Goal: Task Accomplishment & Management: Use online tool/utility

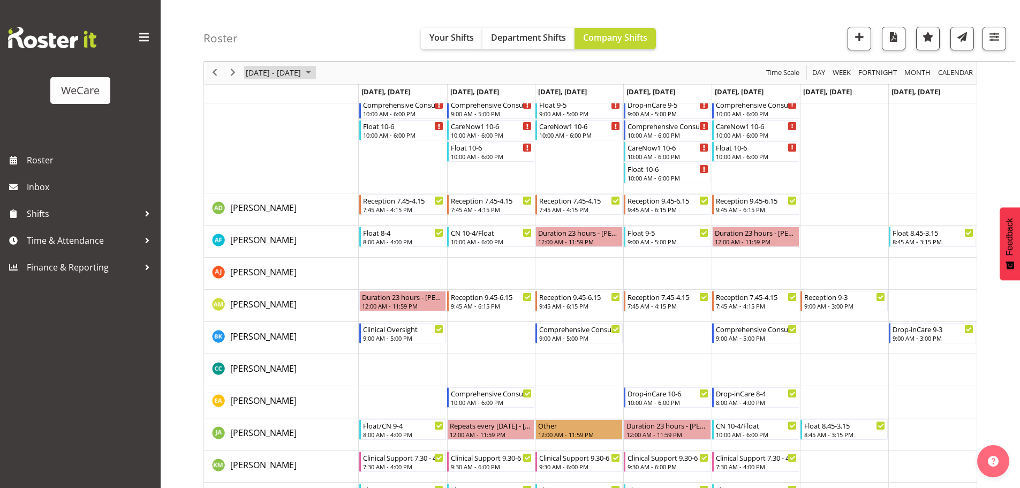
scroll to position [224, 0]
click at [212, 71] on span "Previous" at bounding box center [214, 72] width 13 height 13
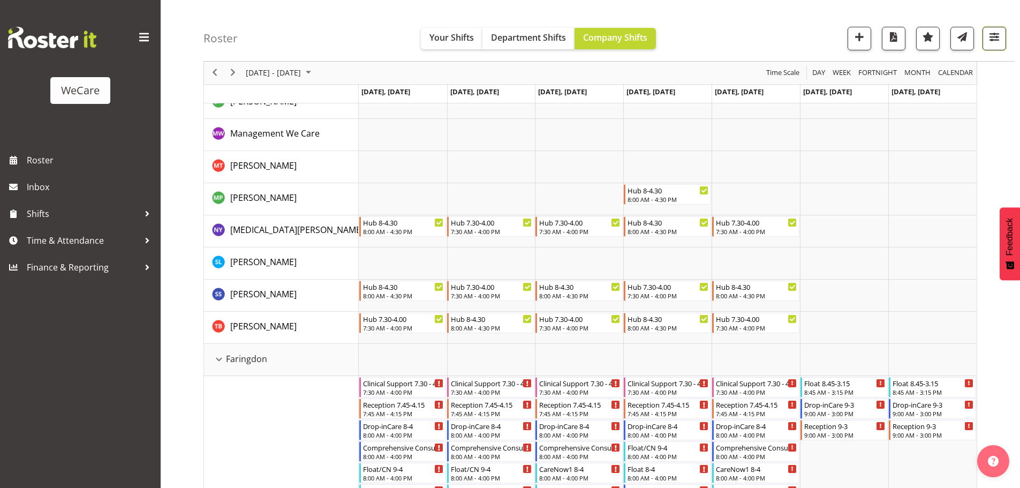
click at [991, 42] on span "button" at bounding box center [994, 37] width 14 height 14
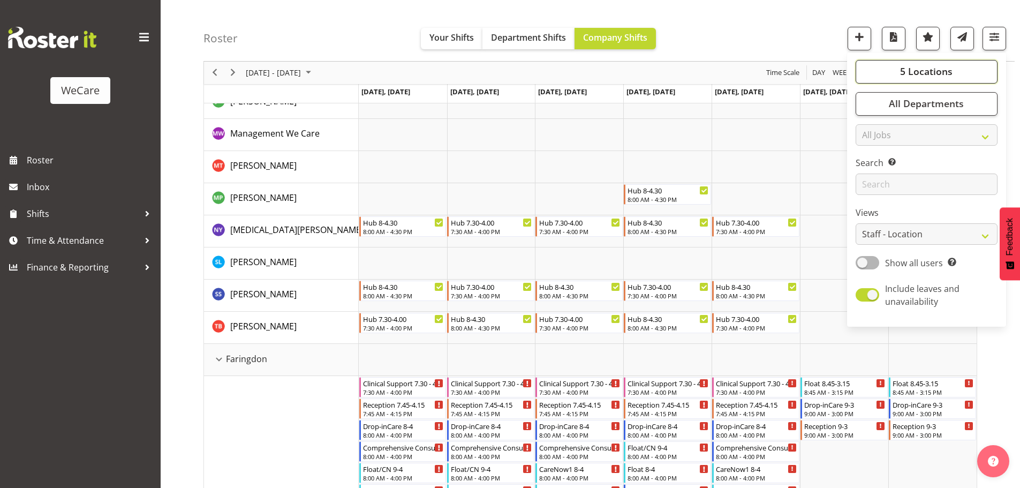
click at [941, 74] on span "5 Locations" at bounding box center [926, 71] width 52 height 13
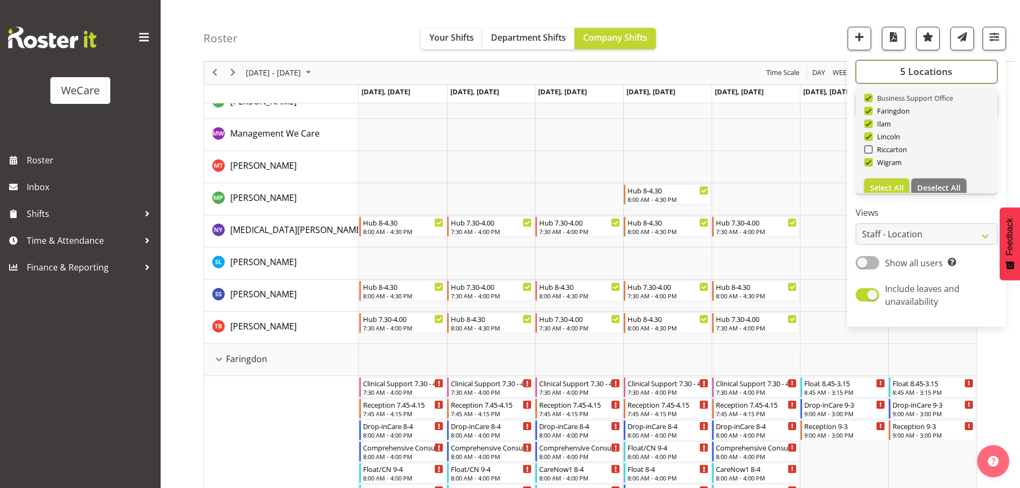
scroll to position [39, 0]
click at [871, 137] on span at bounding box center [868, 137] width 9 height 9
click at [871, 137] on input "Riccarton" at bounding box center [867, 137] width 7 height 7
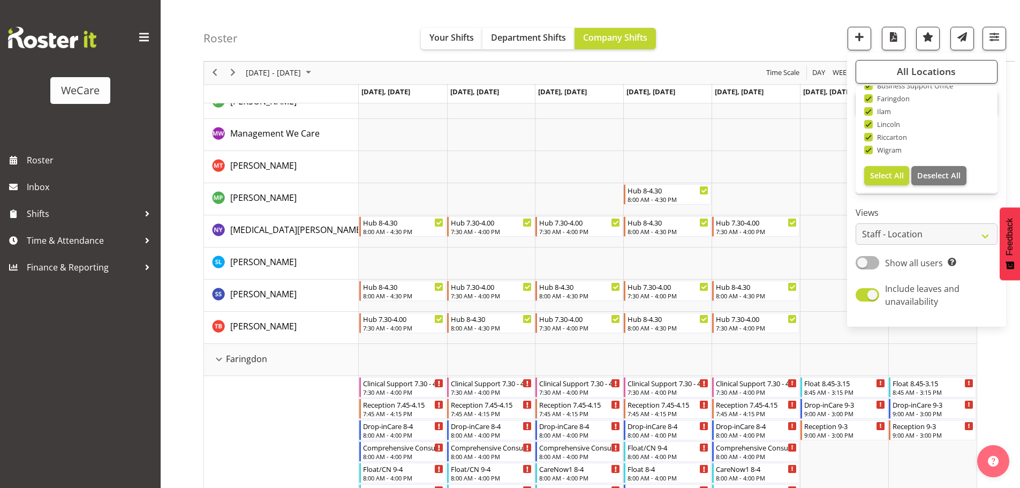
click at [871, 137] on span at bounding box center [868, 137] width 9 height 9
click at [871, 137] on input "Riccarton" at bounding box center [867, 137] width 7 height 7
checkbox input "false"
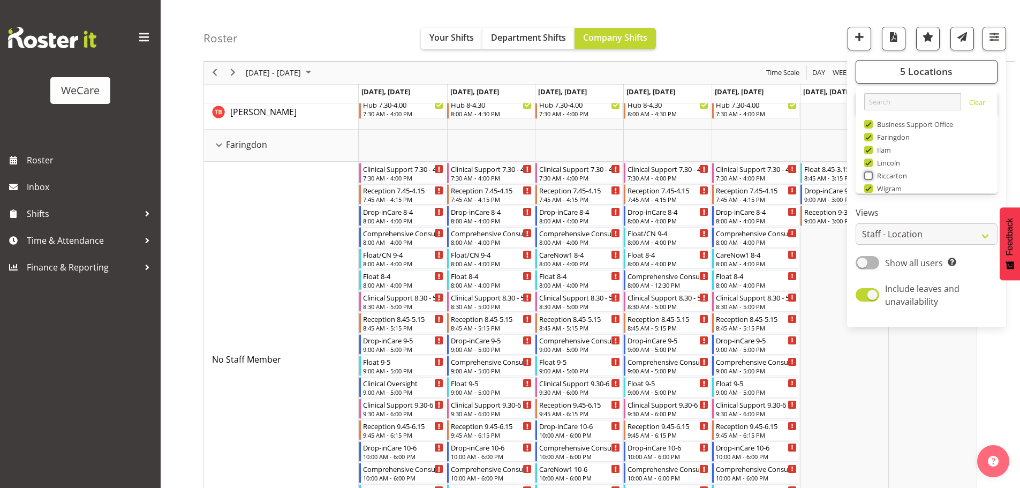
scroll to position [39, 0]
click at [993, 40] on span "button" at bounding box center [994, 37] width 14 height 14
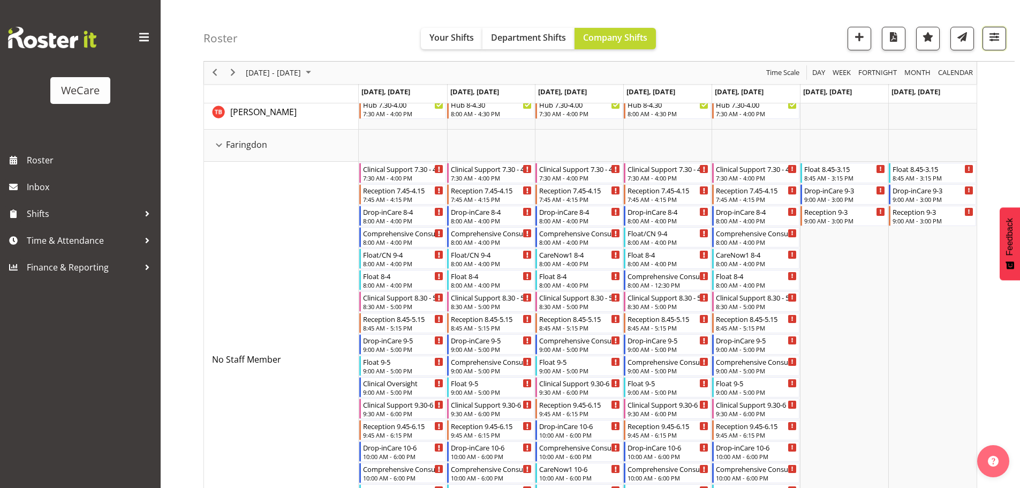
click at [993, 40] on span "button" at bounding box center [994, 37] width 14 height 14
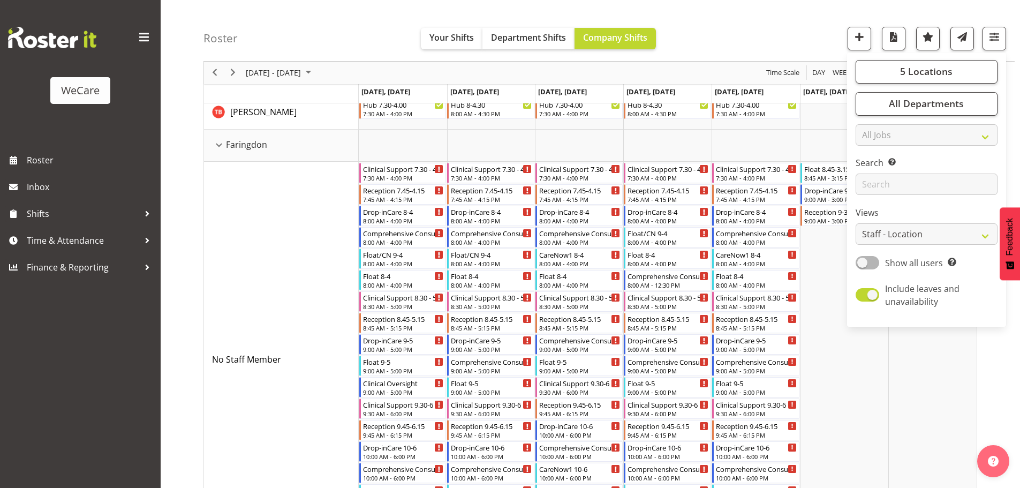
drag, startPoint x: 1002, startPoint y: 217, endPoint x: 985, endPoint y: 116, distance: 102.4
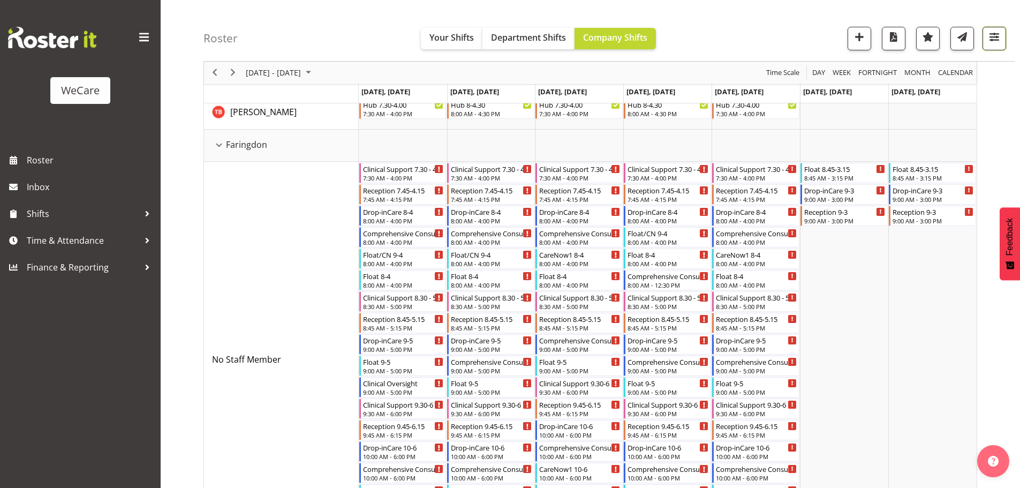
click at [990, 43] on span "button" at bounding box center [994, 37] width 14 height 14
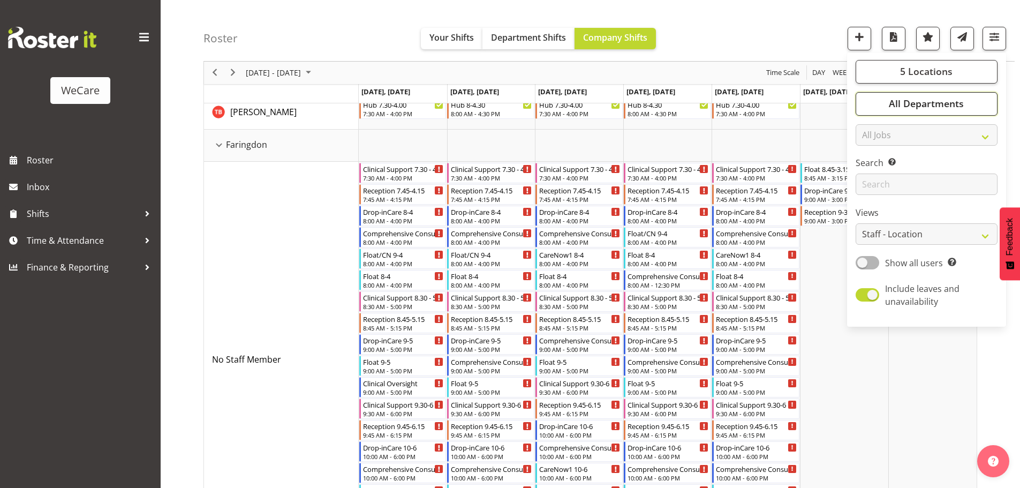
click at [936, 104] on span "All Departments" at bounding box center [926, 103] width 75 height 13
drag, startPoint x: 869, startPoint y: 180, endPoint x: 869, endPoint y: 195, distance: 14.5
click at [870, 183] on span at bounding box center [868, 182] width 9 height 9
click at [870, 183] on input "Level 1 & 2" at bounding box center [867, 182] width 7 height 7
checkbox input "false"
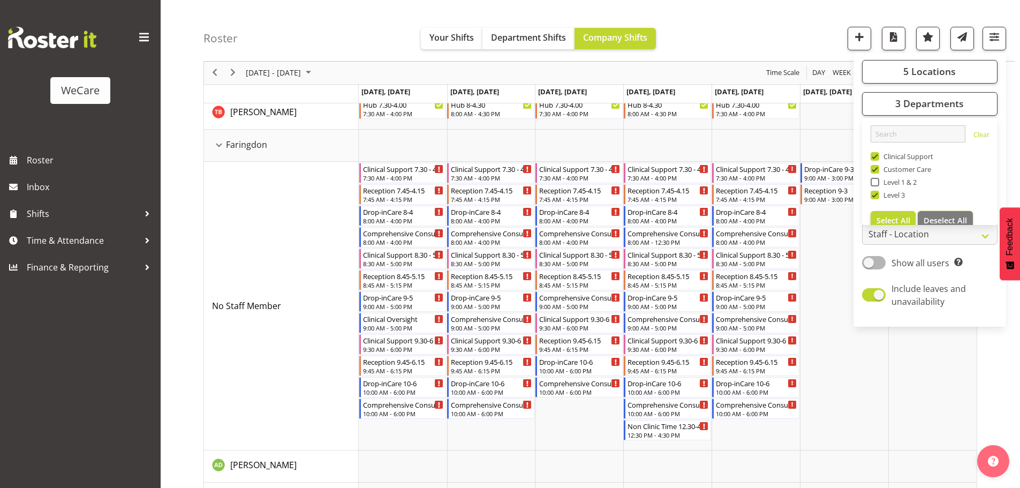
click at [964, 215] on button "Deselect All" at bounding box center [944, 220] width 55 height 19
checkbox input "false"
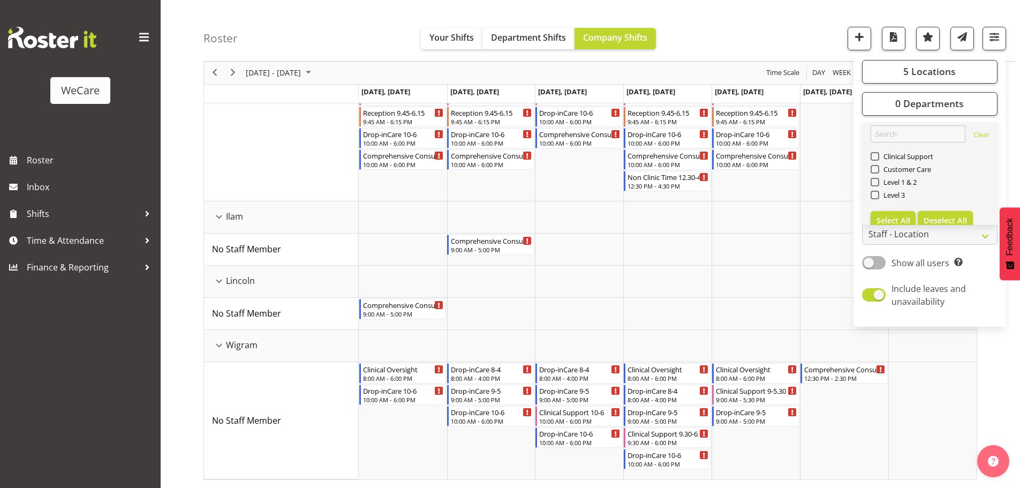
scroll to position [334, 0]
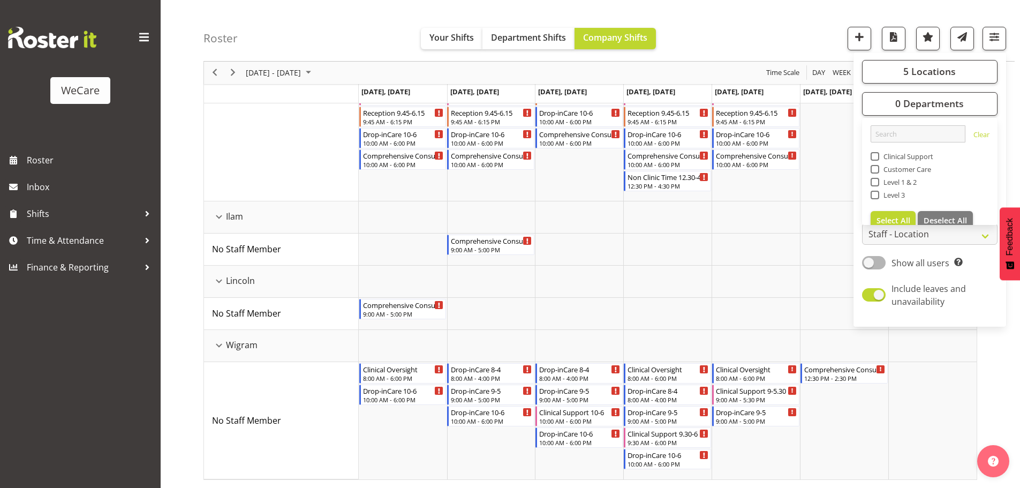
click at [874, 170] on span at bounding box center [874, 169] width 9 height 9
click at [874, 170] on input "Customer Care" at bounding box center [873, 169] width 7 height 7
checkbox input "true"
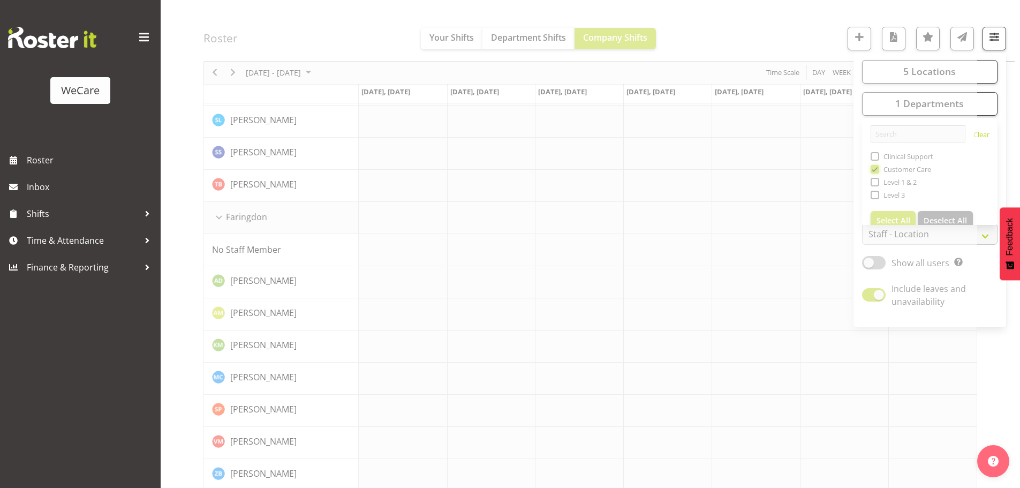
scroll to position [0, 0]
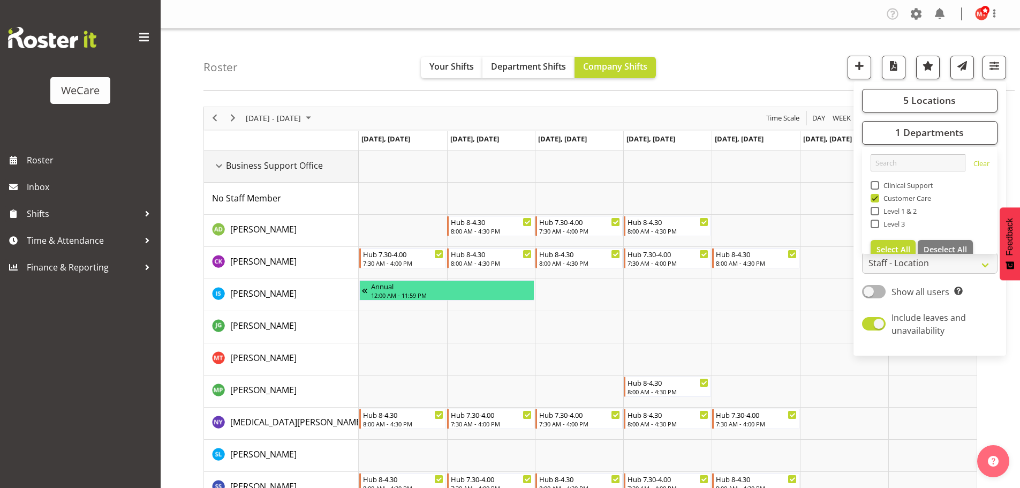
click at [218, 168] on div "Business Support Office resource" at bounding box center [219, 166] width 14 height 14
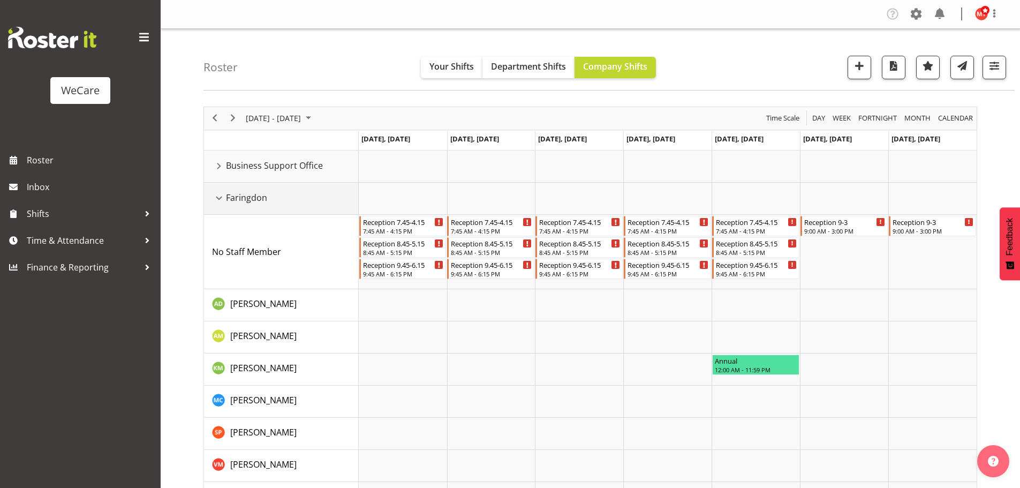
click at [217, 195] on div "Faringdon resource" at bounding box center [219, 198] width 14 height 14
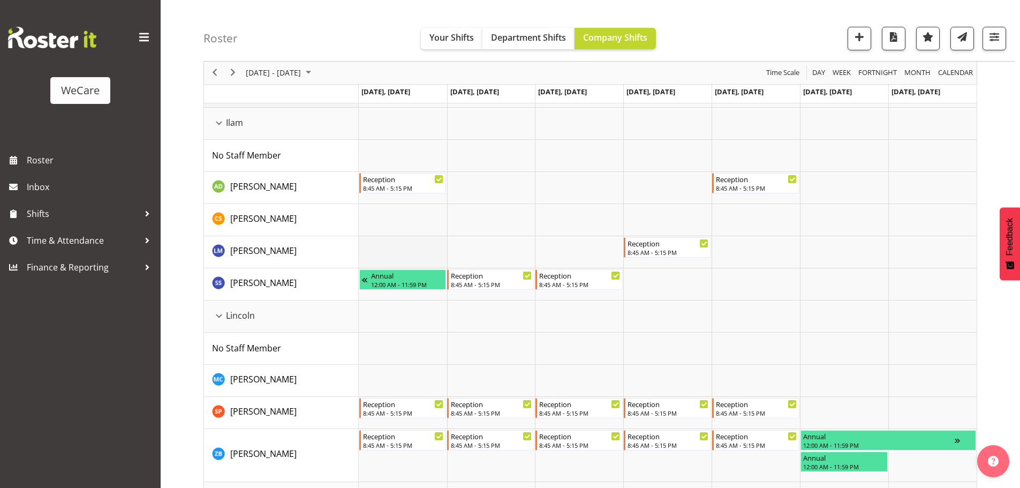
scroll to position [54, 0]
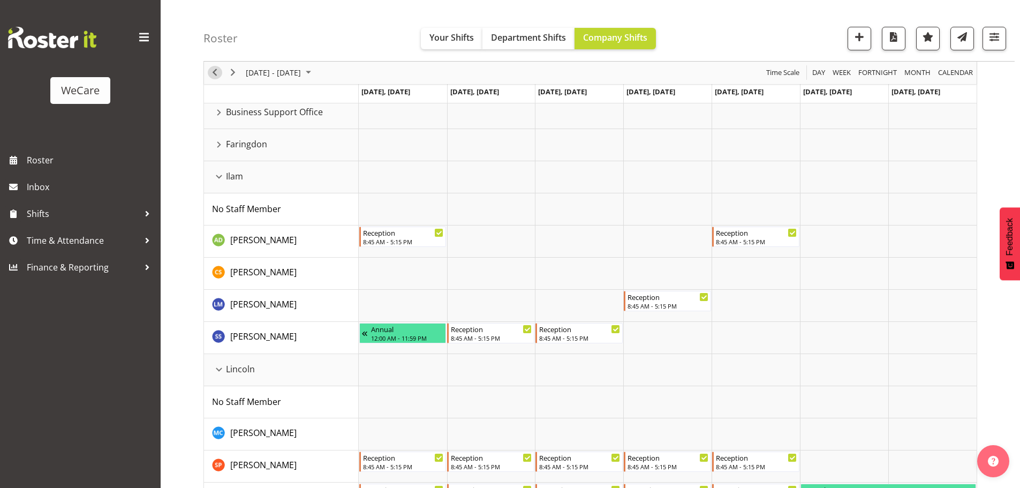
click at [211, 79] on span "Previous" at bounding box center [214, 72] width 13 height 13
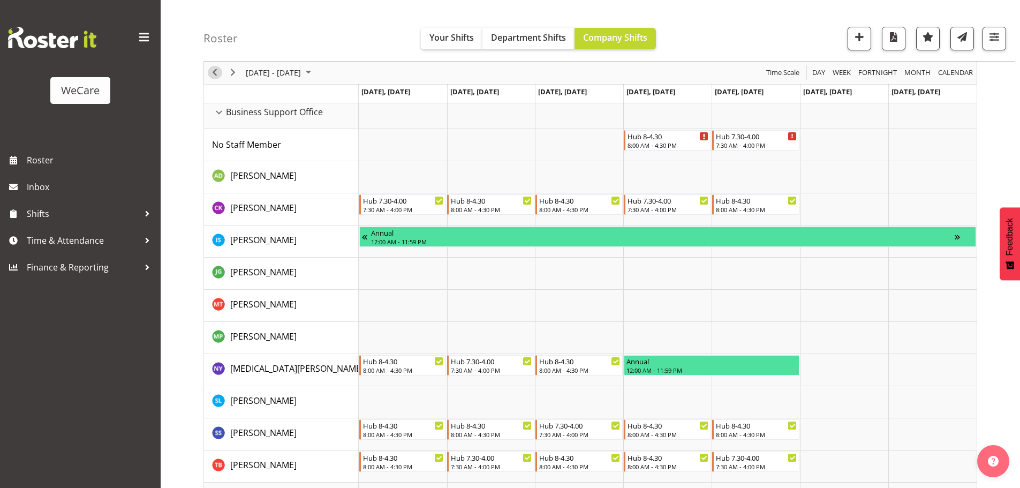
click at [216, 72] on span "Previous" at bounding box center [214, 72] width 13 height 13
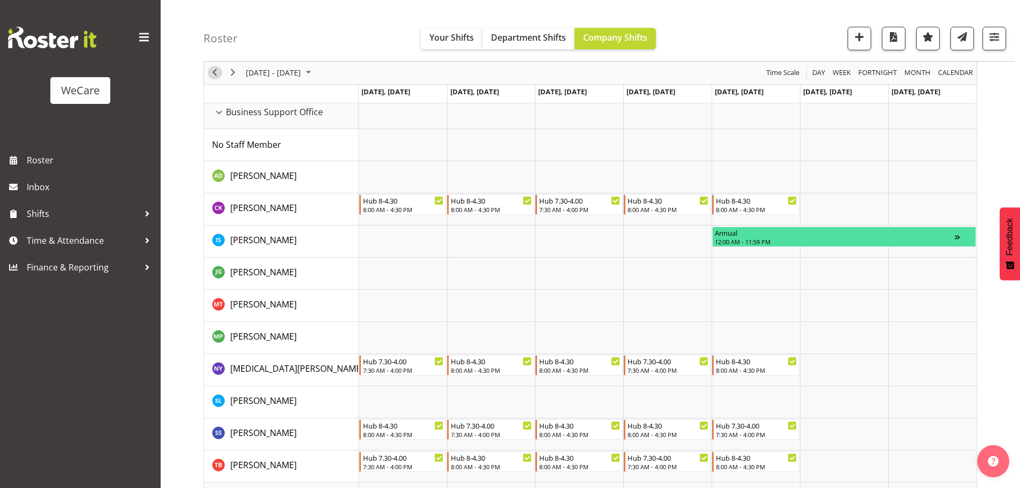
click at [217, 72] on span "Previous" at bounding box center [214, 72] width 13 height 13
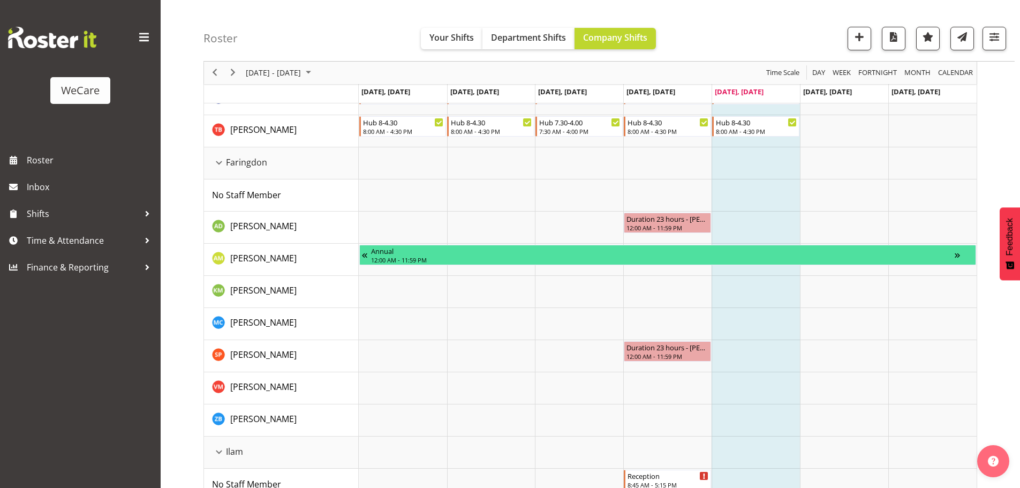
scroll to position [375, 0]
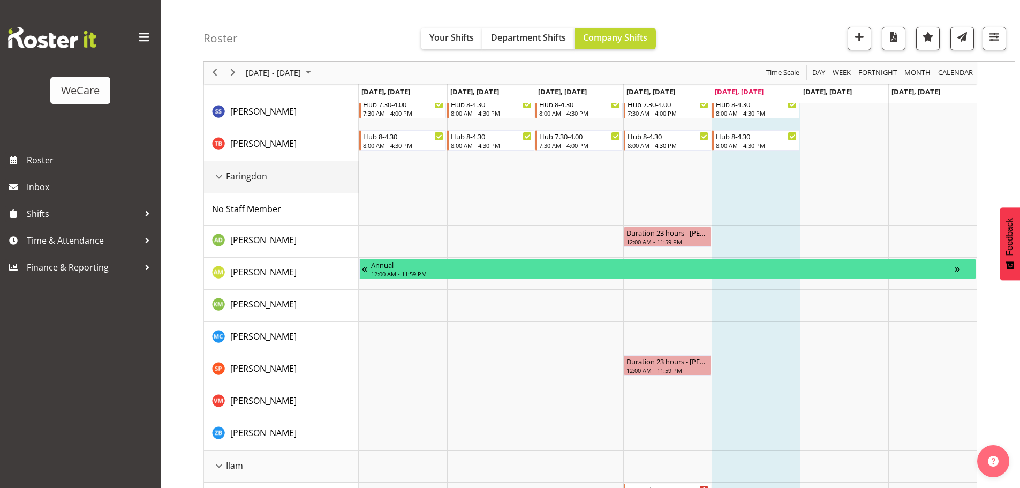
click at [217, 176] on div "Faringdon resource" at bounding box center [219, 177] width 14 height 14
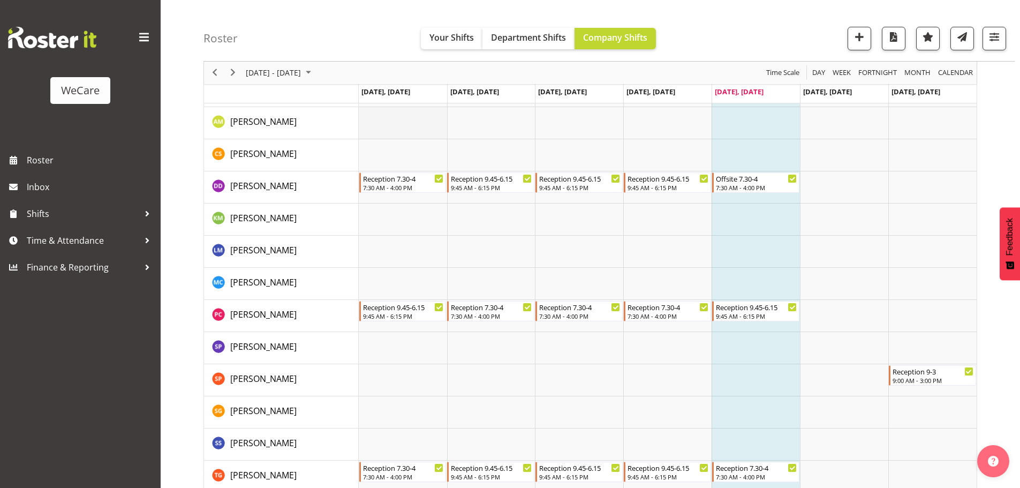
scroll to position [988, 0]
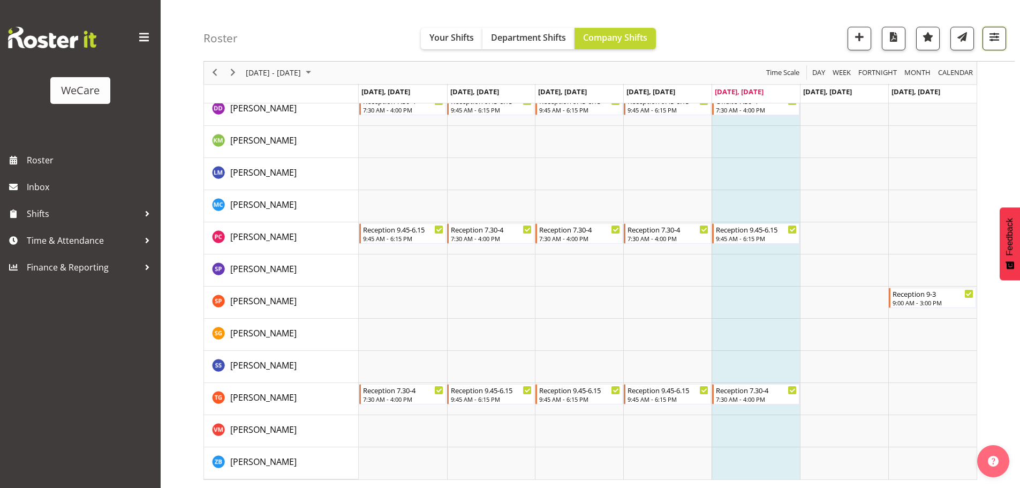
click at [990, 40] on span "button" at bounding box center [994, 37] width 14 height 14
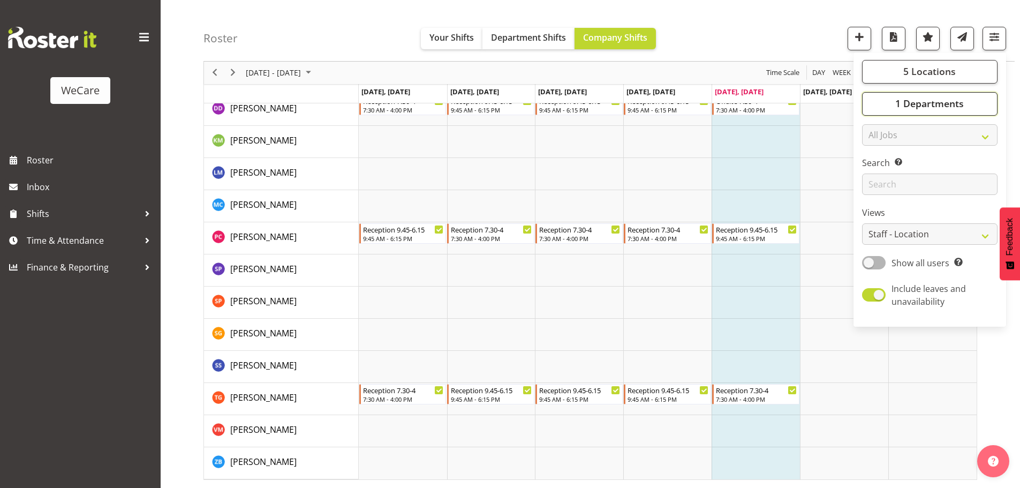
click at [932, 101] on span "1 Departments" at bounding box center [929, 103] width 69 height 13
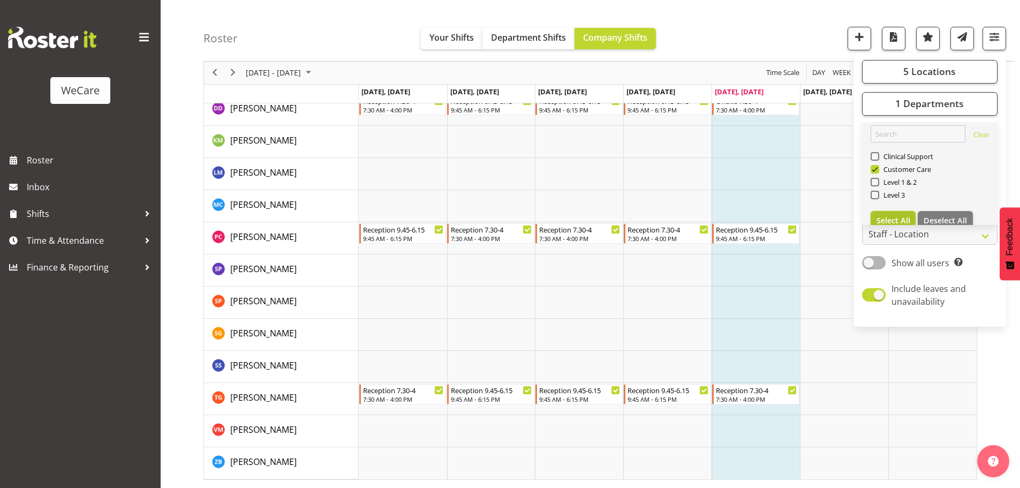
click at [904, 220] on span "Select All" at bounding box center [893, 220] width 34 height 10
checkbox input "true"
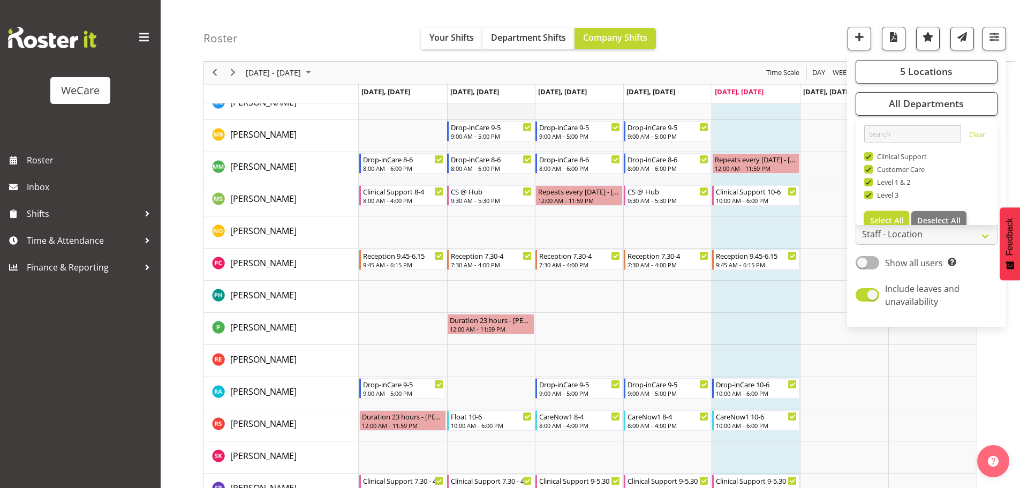
scroll to position [3705, 0]
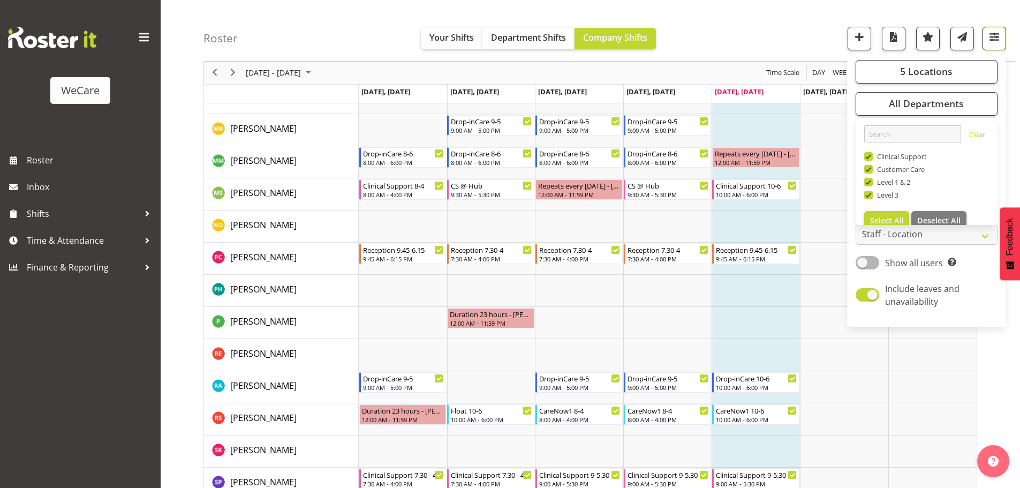
click at [993, 44] on span "button" at bounding box center [994, 37] width 14 height 14
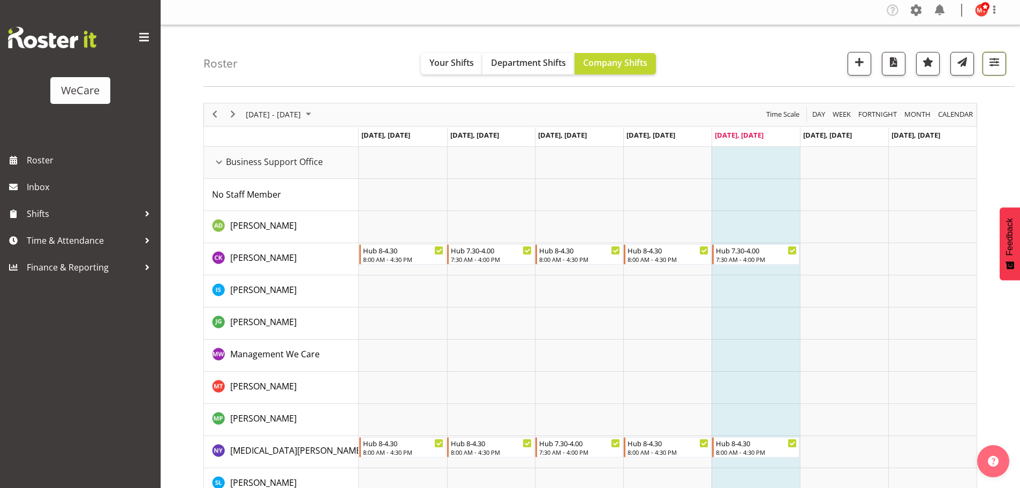
scroll to position [0, 0]
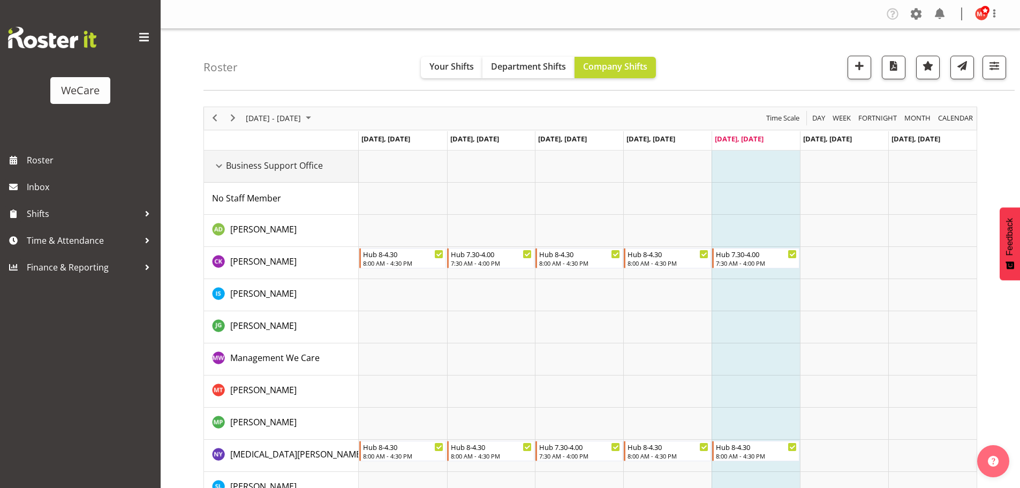
drag, startPoint x: 223, startPoint y: 163, endPoint x: 217, endPoint y: 207, distance: 43.7
click at [223, 163] on div "Business Support Office resource" at bounding box center [219, 166] width 14 height 14
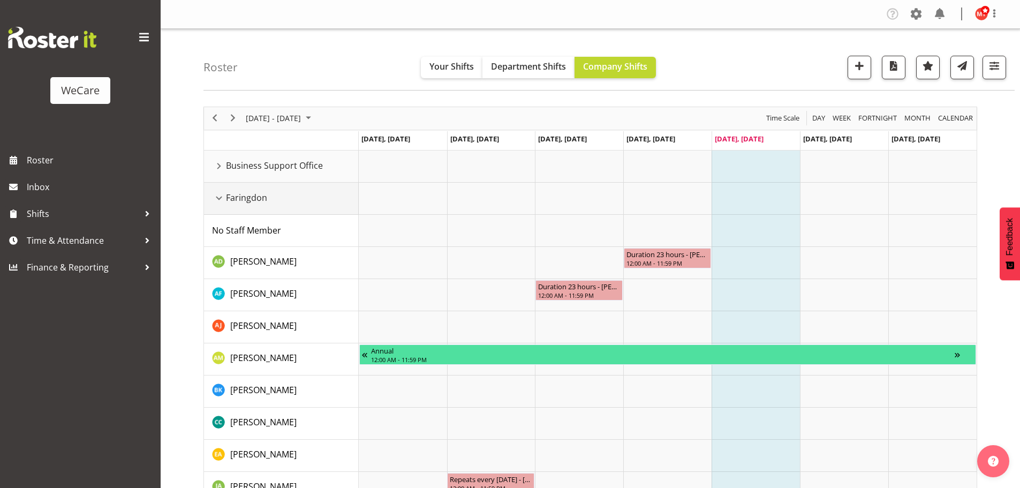
click at [216, 195] on div "Faringdon resource" at bounding box center [219, 198] width 14 height 14
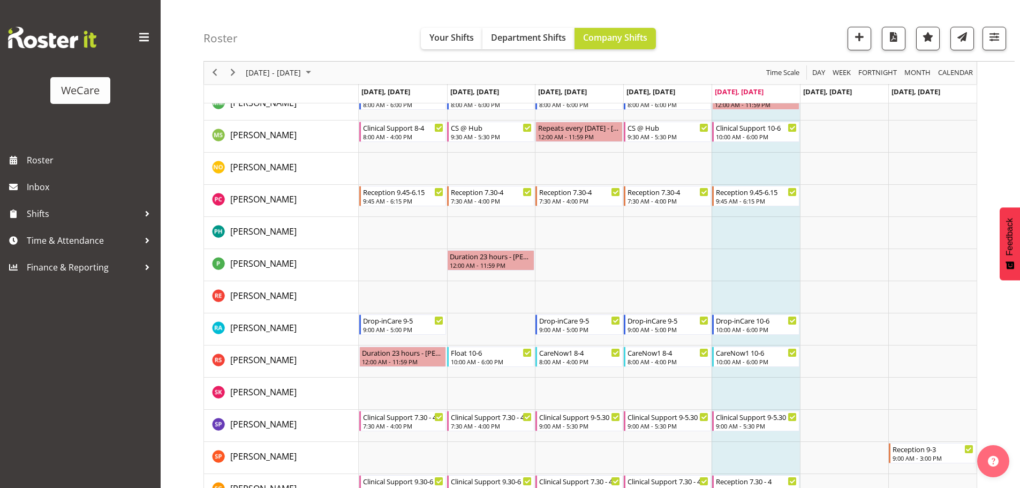
scroll to position [2655, 0]
